Goal: Task Accomplishment & Management: Manage account settings

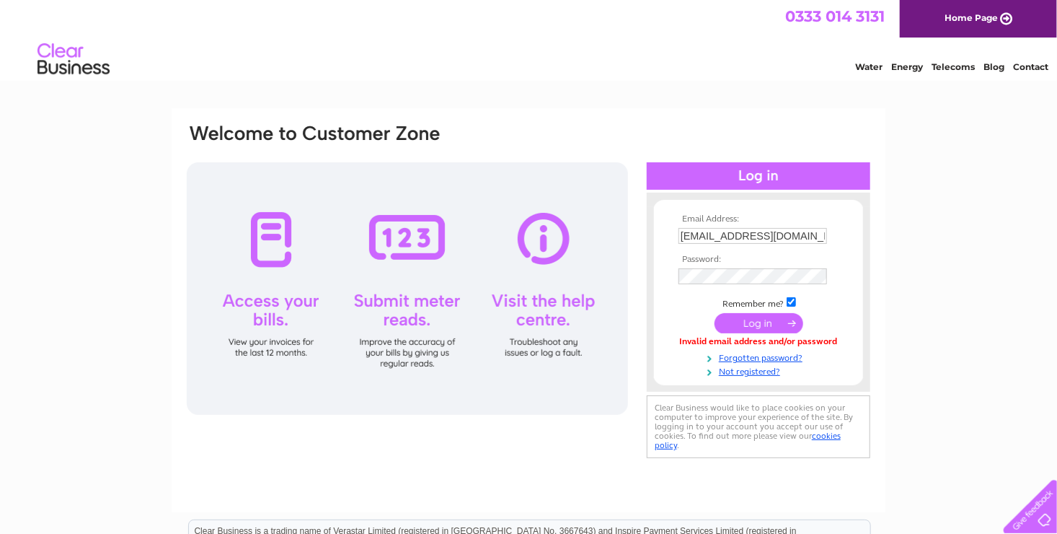
click at [754, 326] on input "submit" at bounding box center [759, 323] width 89 height 20
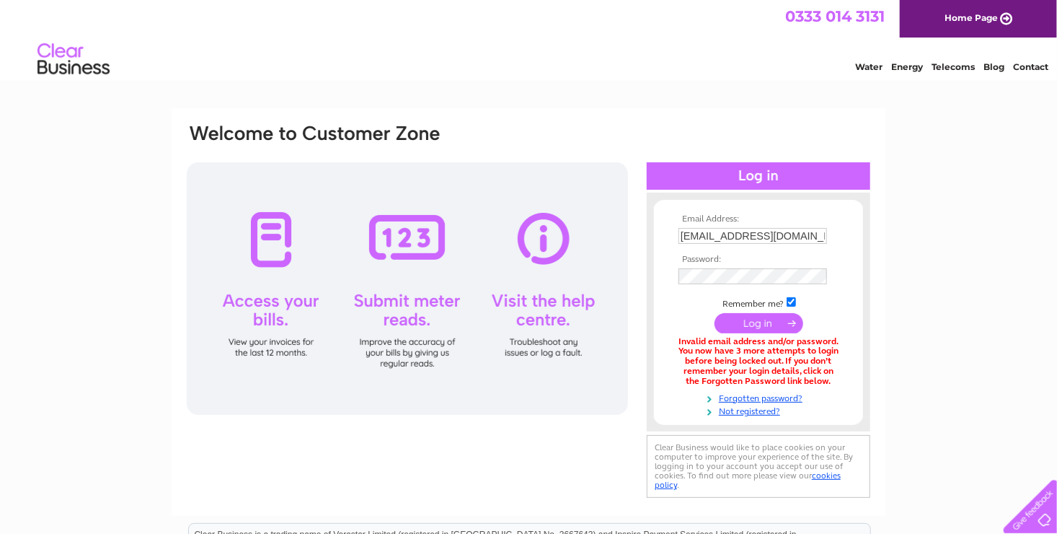
click at [921, 418] on div "Email Address: [EMAIL_ADDRESS][DOMAIN_NAME] Password: Forgotten password?" at bounding box center [528, 435] width 1057 height 654
click at [754, 234] on input "[EMAIL_ADDRESS][DOMAIN_NAME]" at bounding box center [754, 236] width 150 height 17
click at [886, 386] on div "Email Address: admin@jadeinteriors.co.uk Password: Forgotten password?" at bounding box center [528, 436] width 1057 height 656
click at [747, 317] on input "submit" at bounding box center [759, 323] width 89 height 20
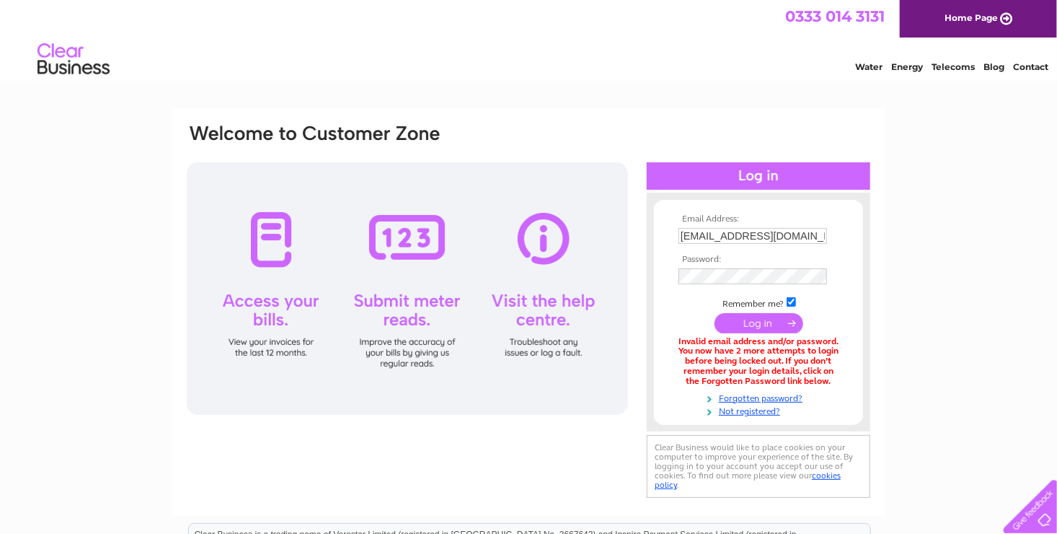
click at [969, 420] on div "Email Address: [EMAIL_ADDRESS][DOMAIN_NAME] Password: Forgotten password?" at bounding box center [528, 435] width 1057 height 654
click at [746, 326] on input "submit" at bounding box center [759, 323] width 89 height 20
click at [278, 248] on div at bounding box center [407, 288] width 441 height 252
click at [270, 306] on div at bounding box center [407, 288] width 441 height 252
click at [835, 299] on td "Remember me?" at bounding box center [758, 302] width 167 height 14
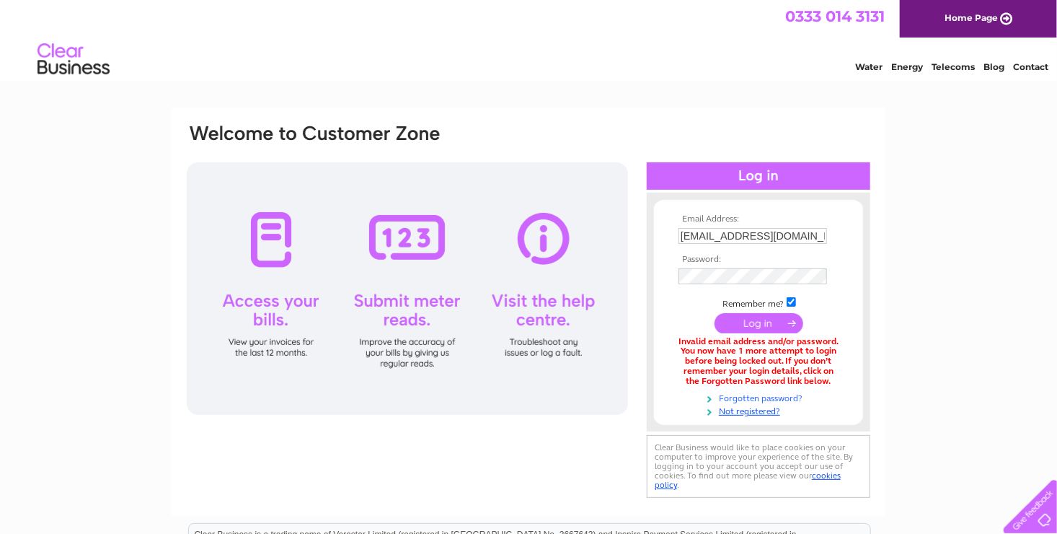
click at [736, 395] on link "Forgotten password?" at bounding box center [761, 397] width 164 height 14
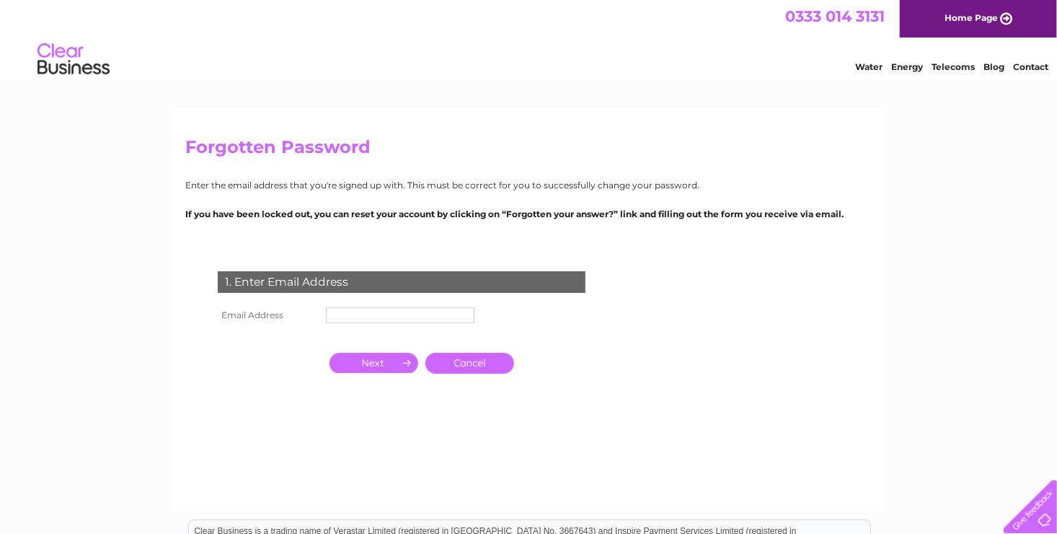
click at [413, 310] on input "text" at bounding box center [400, 315] width 149 height 16
type input "[EMAIL_ADDRESS][DOMAIN_NAME]"
click at [387, 366] on input "button" at bounding box center [374, 363] width 89 height 20
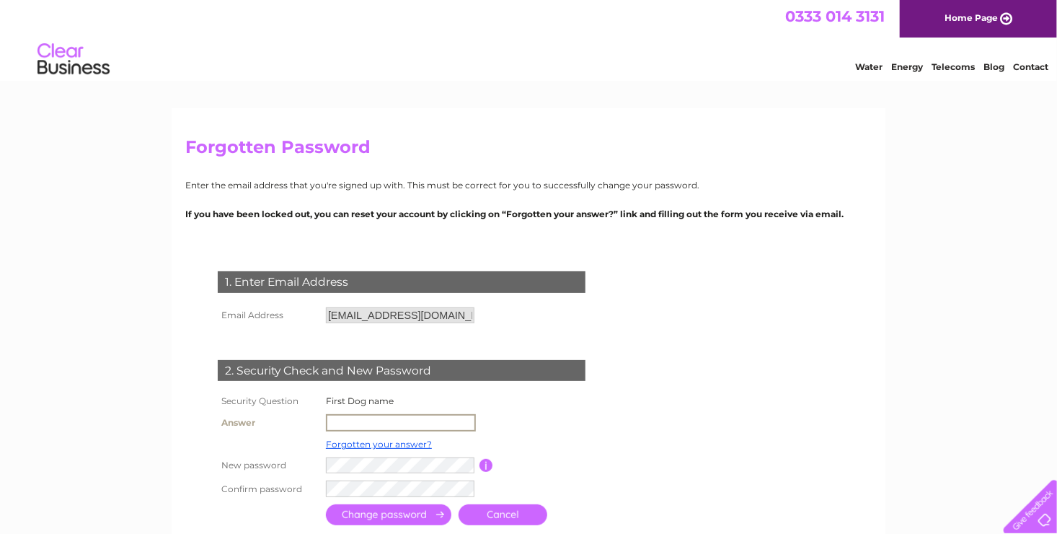
click at [341, 421] on input "text" at bounding box center [401, 422] width 150 height 17
type input "[PERSON_NAME]"
click at [718, 487] on form "1. Enter Email Address Email Address admin@jadeinteriors.co.uk Cancel" at bounding box center [528, 399] width 687 height 315
click at [400, 516] on input "submit" at bounding box center [388, 513] width 125 height 21
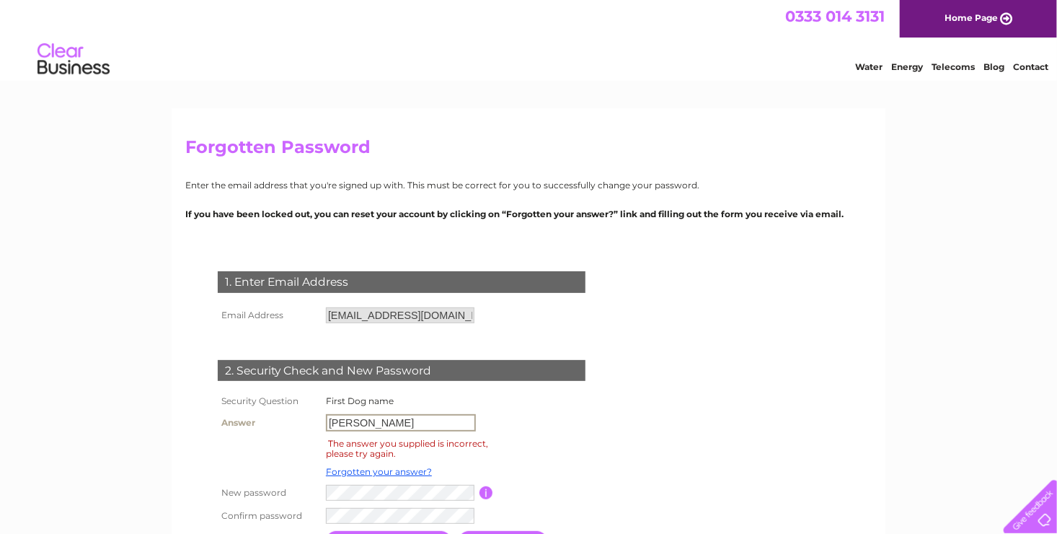
click at [364, 420] on input "Harvey" at bounding box center [401, 422] width 150 height 17
type input "H"
type input "patch"
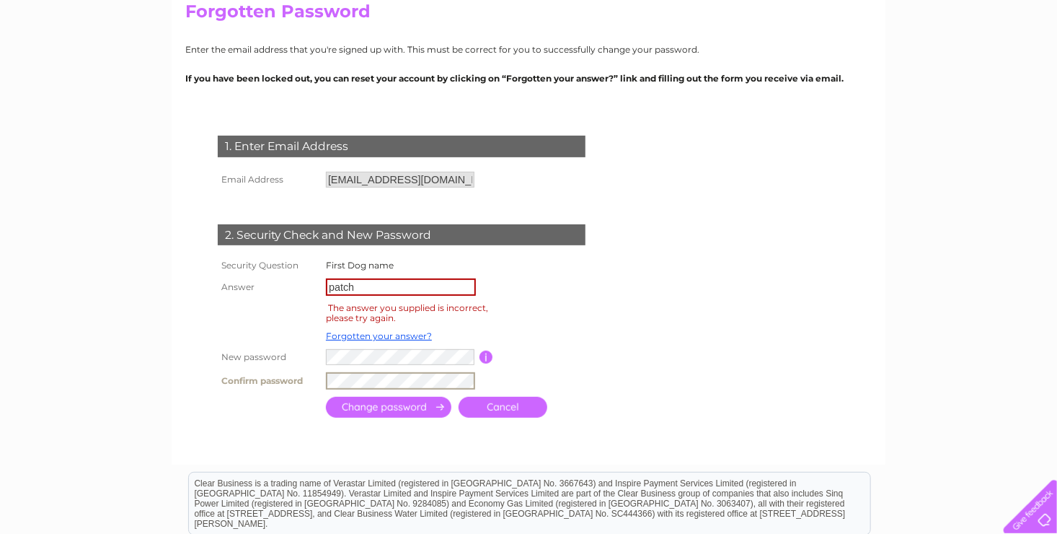
scroll to position [144, 0]
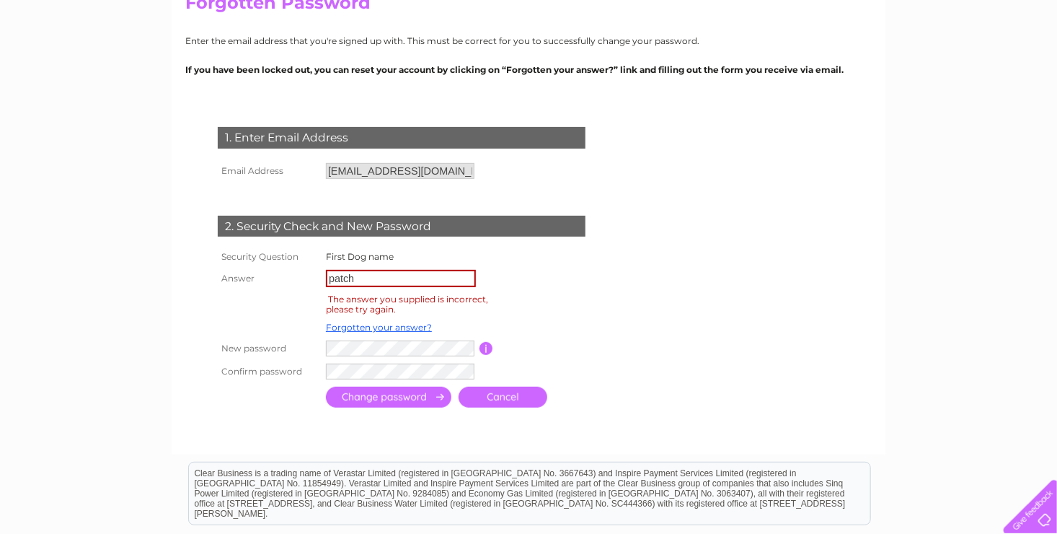
click at [407, 398] on input "submit" at bounding box center [388, 397] width 125 height 21
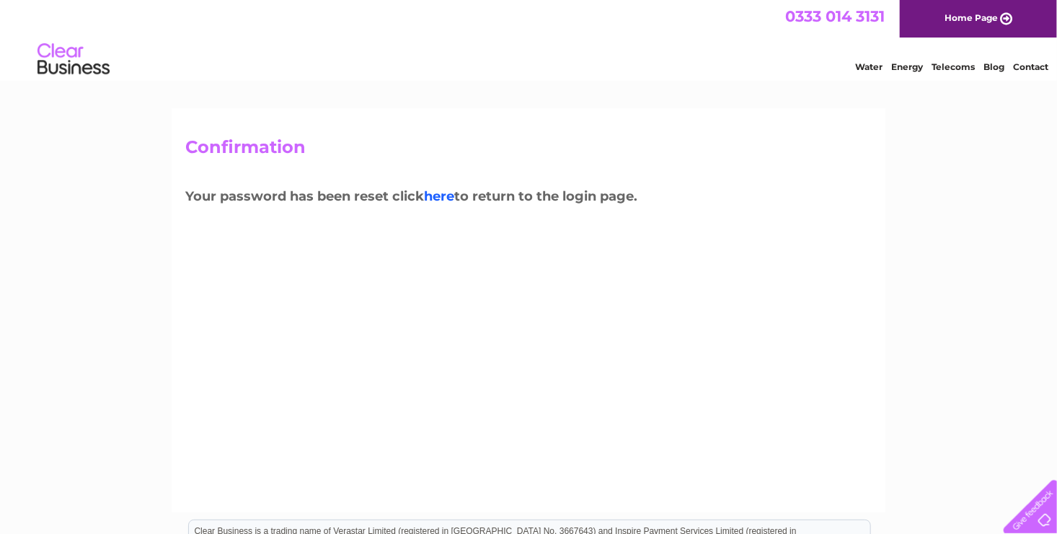
click at [442, 190] on link "here" at bounding box center [439, 196] width 30 height 16
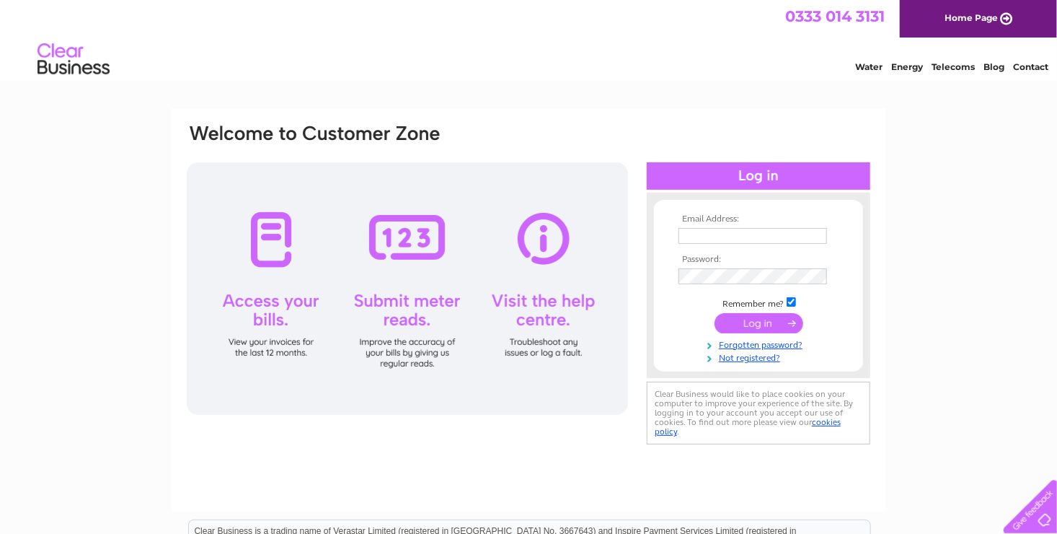
type input "[EMAIL_ADDRESS][DOMAIN_NAME]"
drag, startPoint x: 948, startPoint y: 388, endPoint x: 745, endPoint y: 323, distance: 213.5
click at [745, 323] on div "Email Address: admin@jadeinteriors.co.uk Password: Forgotten password?" at bounding box center [528, 433] width 1057 height 650
drag, startPoint x: 745, startPoint y: 323, endPoint x: 987, endPoint y: 199, distance: 272.2
click at [745, 323] on input "submit" at bounding box center [759, 323] width 89 height 20
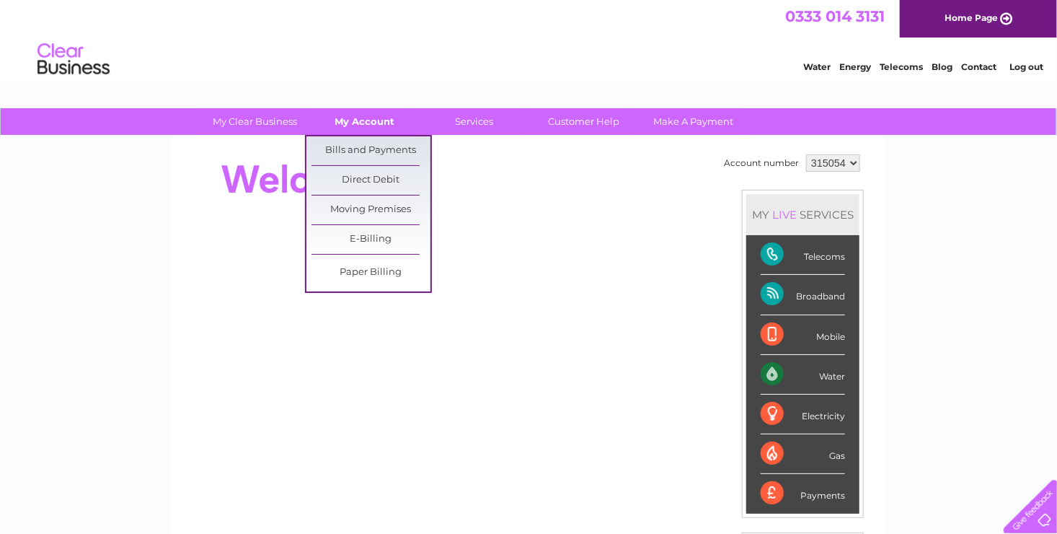
click at [367, 121] on link "My Account" at bounding box center [365, 121] width 119 height 27
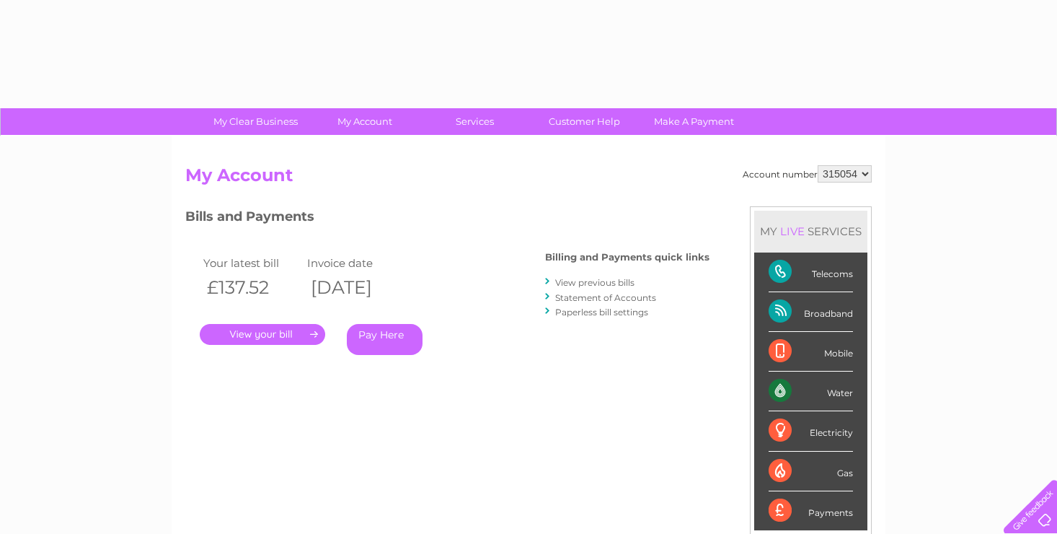
click at [367, 153] on div "Account number 315054 My Account MY LIVE SERVICES Telecoms Broadband Mobile Wat…" at bounding box center [529, 374] width 714 height 477
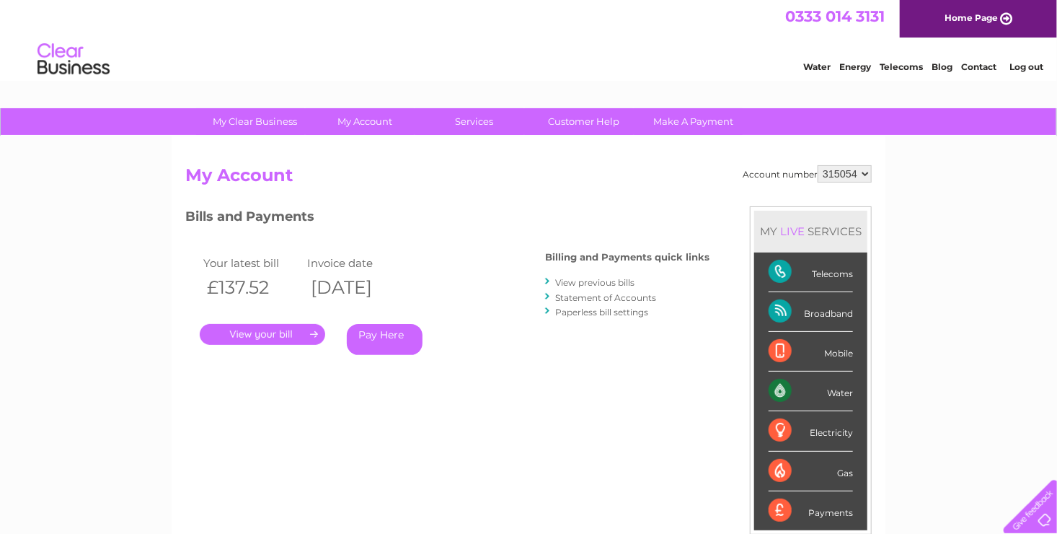
click at [270, 335] on link "." at bounding box center [262, 334] width 125 height 21
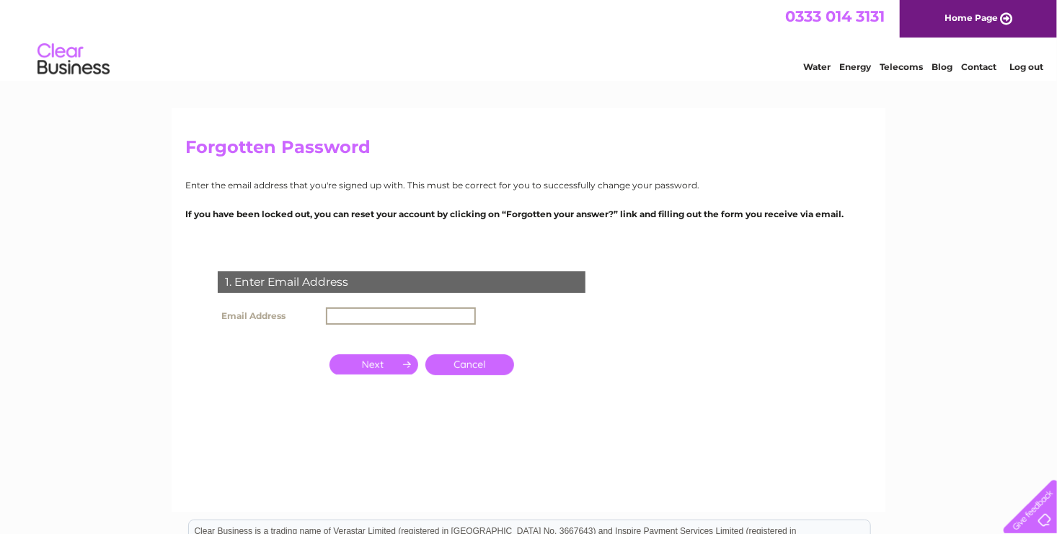
click at [380, 312] on input "text" at bounding box center [401, 315] width 150 height 17
type input "[EMAIL_ADDRESS][DOMAIN_NAME]"
click at [375, 358] on input "button" at bounding box center [374, 363] width 89 height 20
